Goal: Task Accomplishment & Management: Use online tool/utility

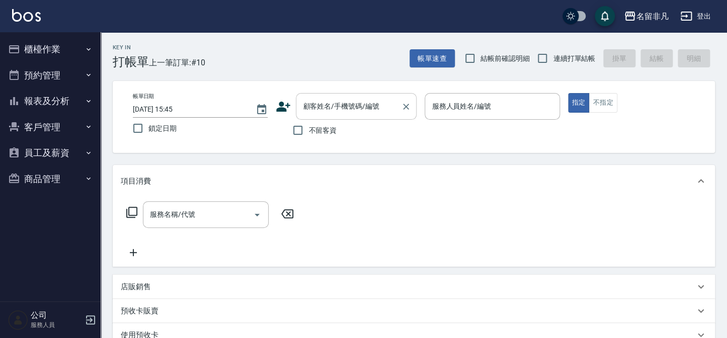
click at [336, 107] on input "顧客姓名/手機號碼/編號" at bounding box center [348, 107] width 97 height 18
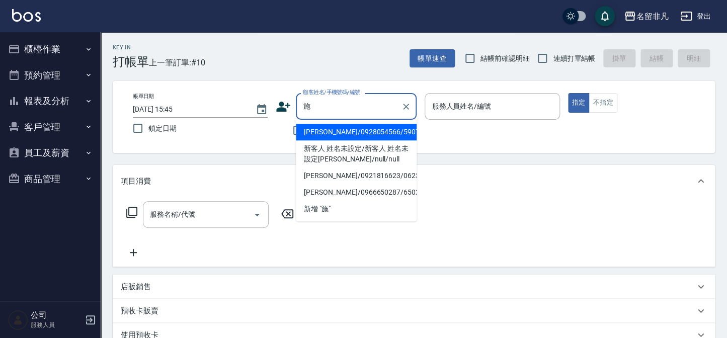
type input "施"
click at [568, 93] on button "指定" at bounding box center [579, 103] width 22 height 20
type button "true"
type input "[PERSON_NAME]/0928054566/590705"
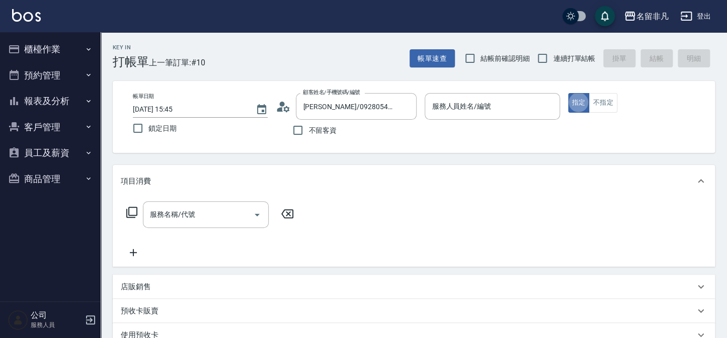
type input "[PERSON_NAME]-07"
drag, startPoint x: 183, startPoint y: 207, endPoint x: 219, endPoint y: 205, distance: 36.3
click at [183, 208] on input "服務名稱/代號" at bounding box center [198, 215] width 102 height 18
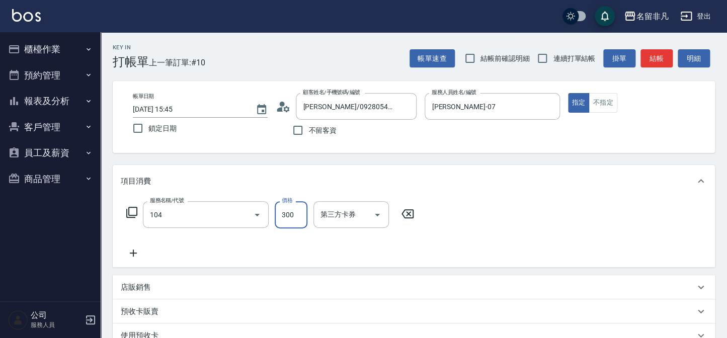
type input "洗髮(104)"
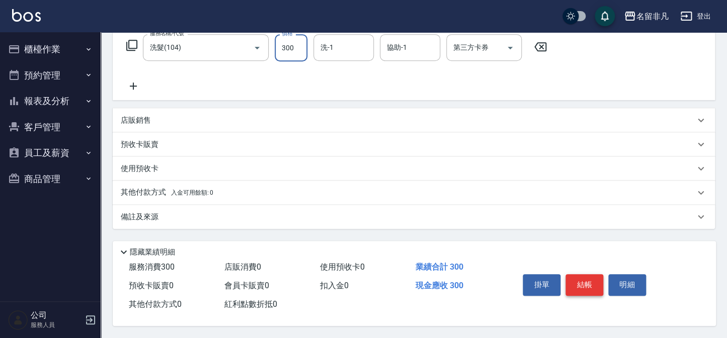
scroll to position [170, 0]
click at [591, 286] on button "結帳" at bounding box center [585, 284] width 38 height 21
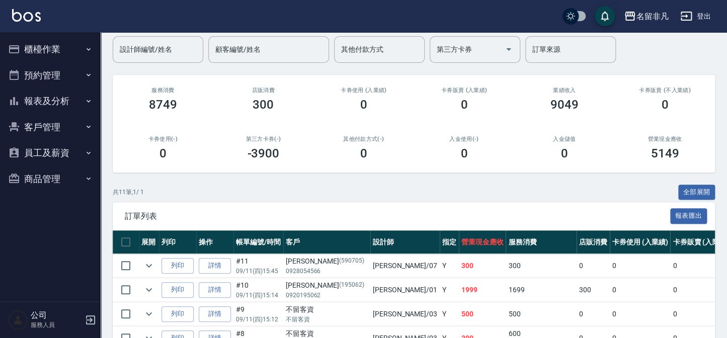
scroll to position [91, 0]
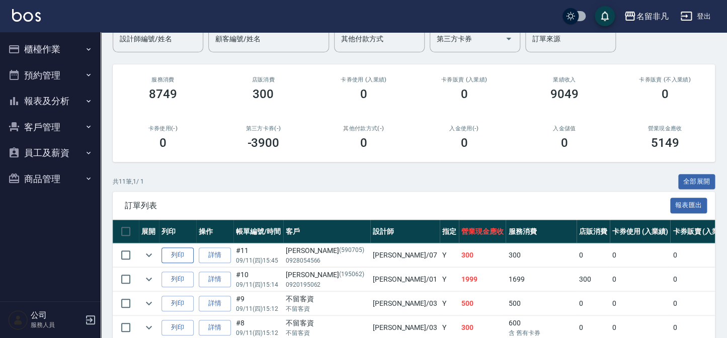
click at [187, 252] on button "列印" at bounding box center [178, 256] width 32 height 16
click at [149, 278] on icon "expand row" at bounding box center [149, 279] width 12 height 12
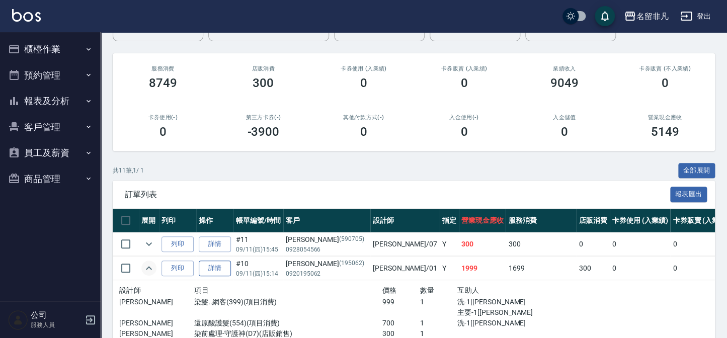
scroll to position [137, 0]
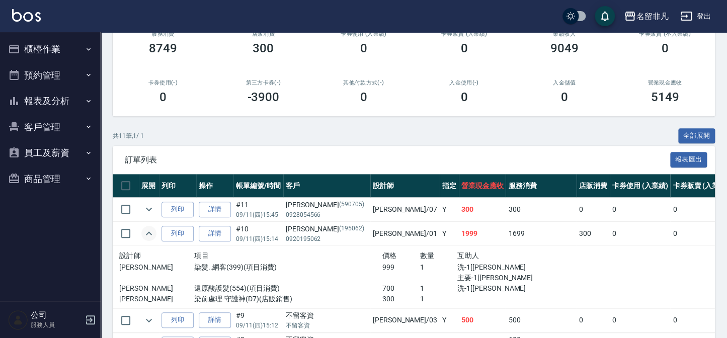
click at [145, 237] on icon "expand row" at bounding box center [149, 233] width 12 height 12
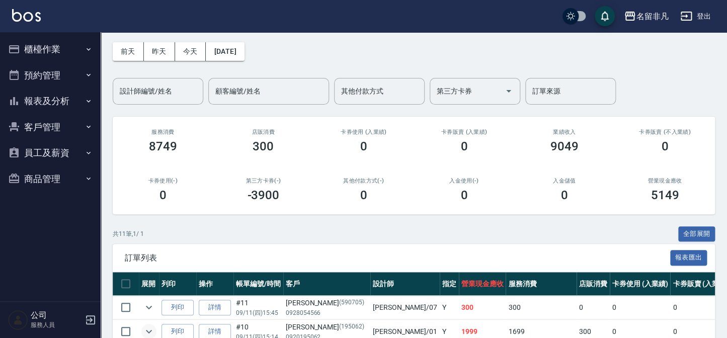
scroll to position [0, 0]
